Goal: Task Accomplishment & Management: Manage account settings

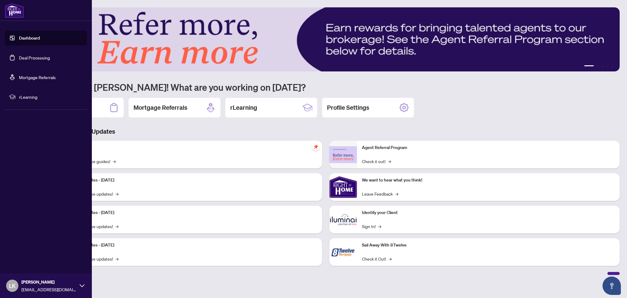
click at [19, 60] on link "Deal Processing" at bounding box center [34, 58] width 31 height 6
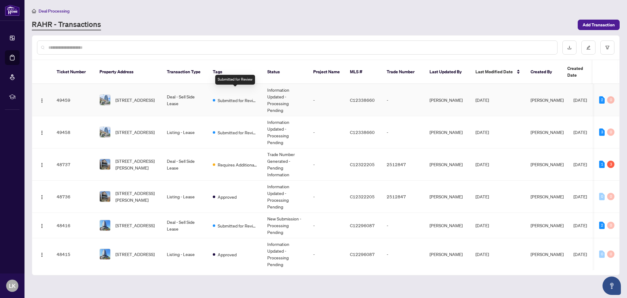
click at [222, 97] on span "Submitted for Review" at bounding box center [238, 100] width 40 height 7
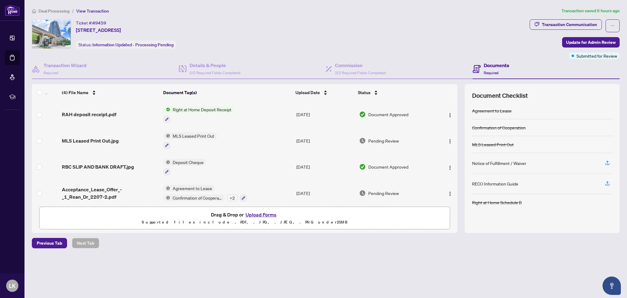
click at [121, 115] on div "RAH deposit receipt.pdf" at bounding box center [110, 114] width 97 height 7
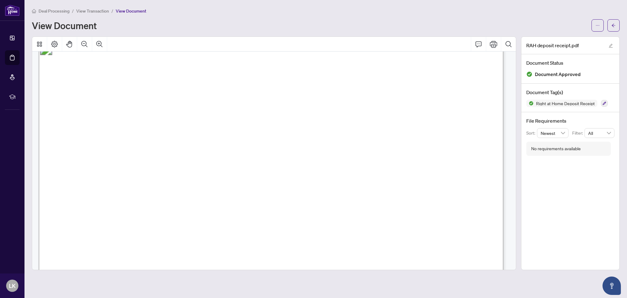
scroll to position [41, 0]
